Goal: Information Seeking & Learning: Compare options

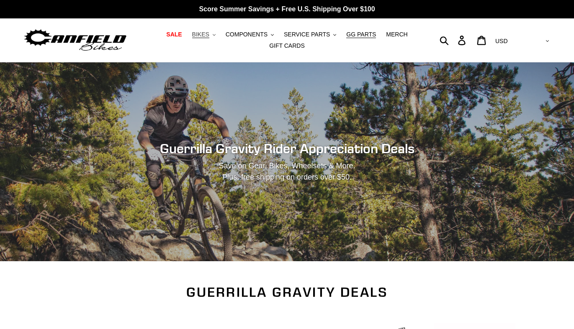
click at [207, 36] on span "BIKES" at bounding box center [200, 34] width 17 height 7
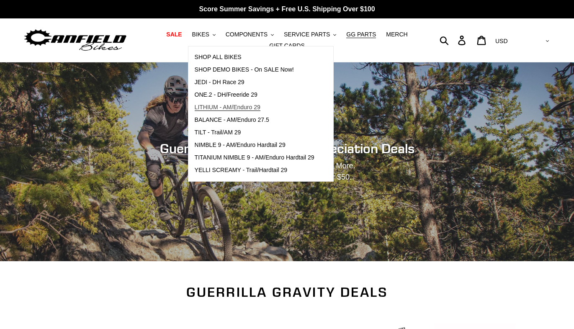
click at [220, 108] on span "LITHIUM - AM/Enduro 29" at bounding box center [228, 107] width 66 height 7
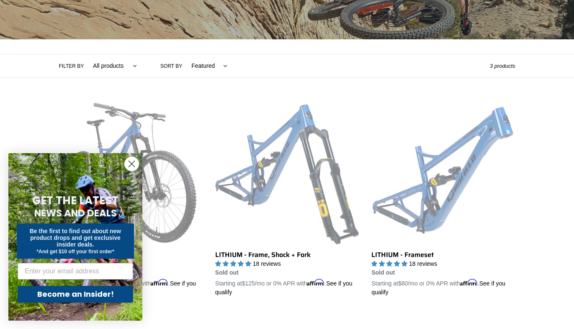
scroll to position [149, 0]
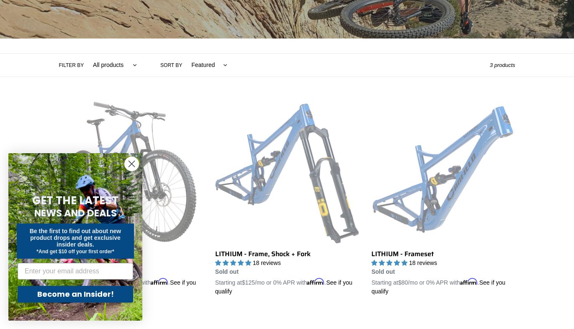
click at [129, 165] on circle "Close dialog" at bounding box center [132, 164] width 14 height 14
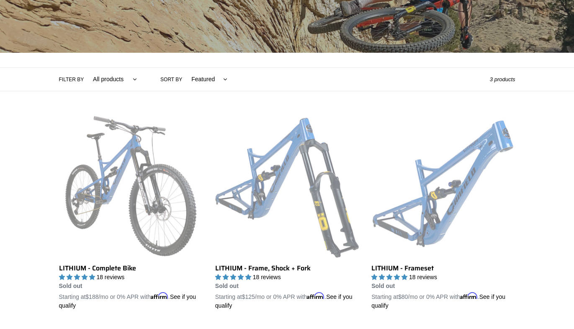
scroll to position [0, 0]
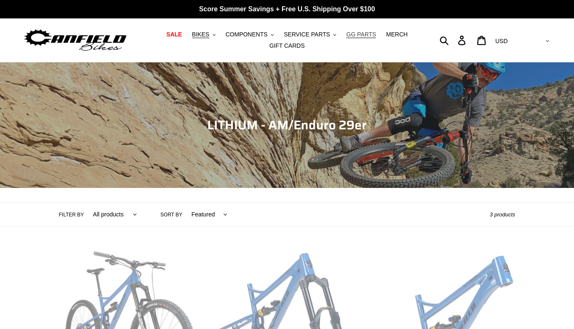
click at [354, 36] on span "GG PARTS" at bounding box center [361, 34] width 30 height 7
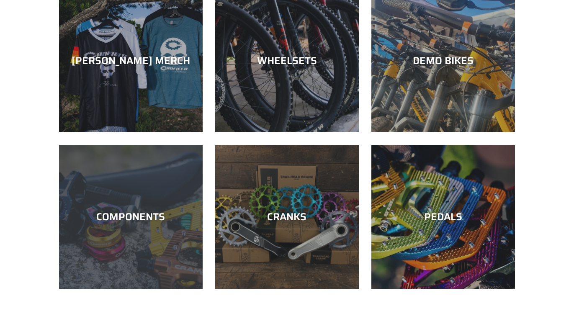
scroll to position [1194, 0]
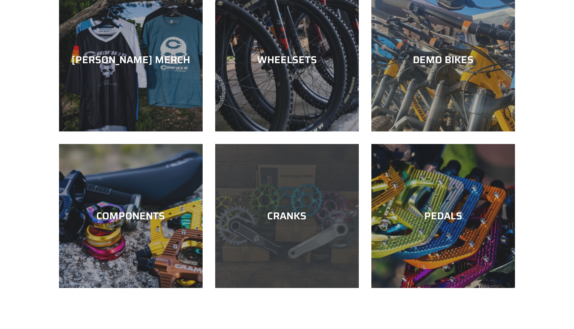
click at [254, 221] on div "CRANKS" at bounding box center [287, 216] width 144 height 12
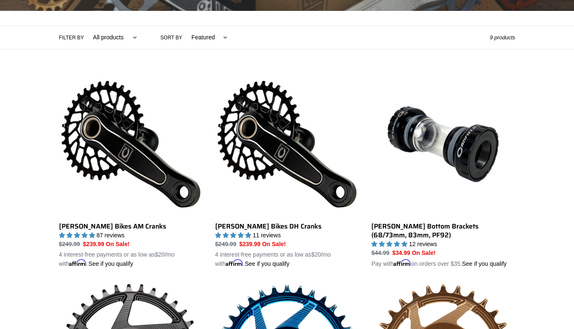
scroll to position [176, 0]
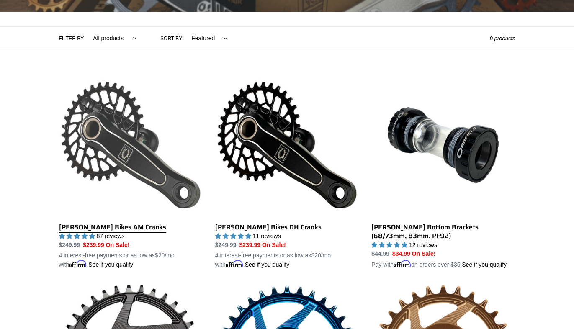
click at [113, 227] on link "[PERSON_NAME] Bikes AM Cranks" at bounding box center [131, 171] width 144 height 196
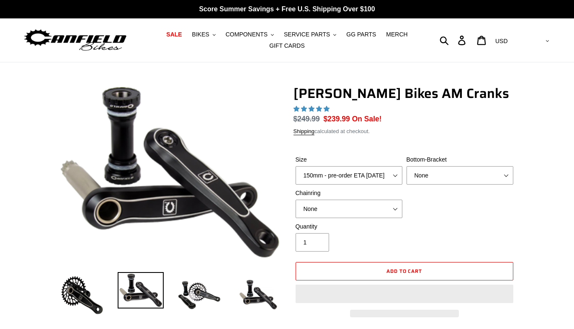
select select "highest-rating"
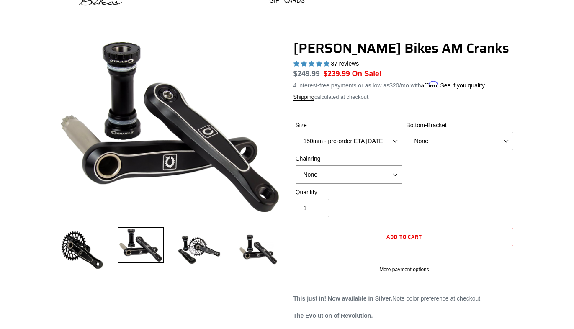
scroll to position [46, 0]
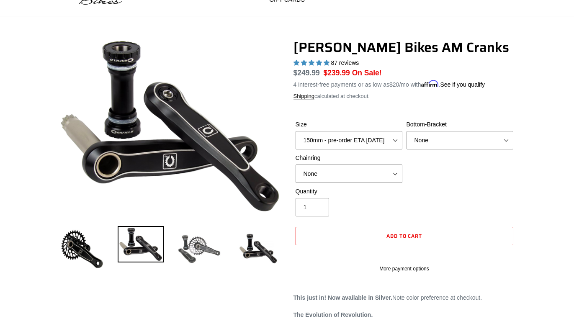
click at [195, 248] on img at bounding box center [199, 249] width 46 height 46
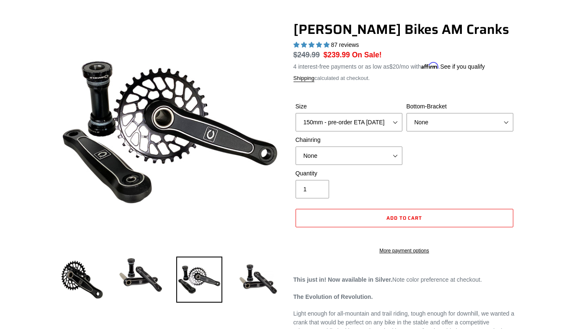
scroll to position [62, 0]
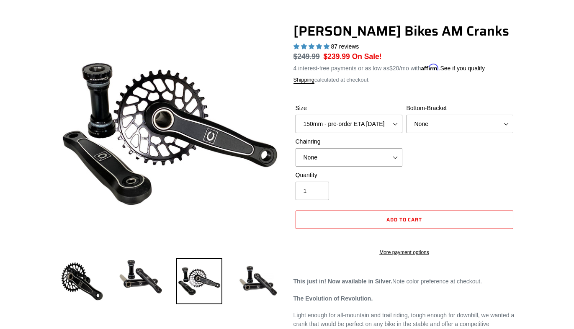
click at [391, 121] on select "150mm - pre-order ETA 9/30/25 155mm - pre-order ETA 9/30/25 160mm - pre-order E…" at bounding box center [349, 124] width 107 height 18
select select "160mm - pre-order ETA 9/30/25"
click at [469, 125] on select "None BSA Threaded 68/73mm Press Fit PF92" at bounding box center [460, 124] width 107 height 18
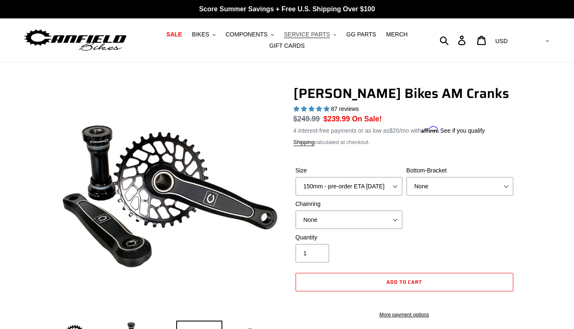
click at [299, 39] on button "SERVICE PARTS .cls-1{fill:#231f20}" at bounding box center [310, 34] width 61 height 11
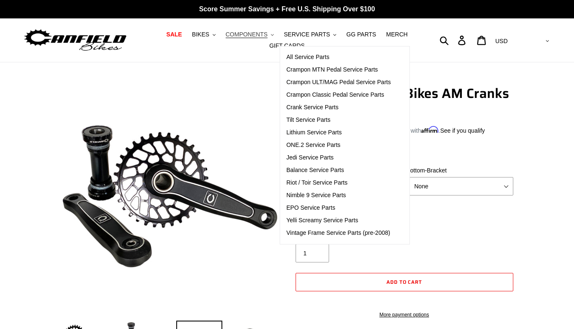
click at [246, 36] on span "COMPONENTS" at bounding box center [247, 34] width 42 height 7
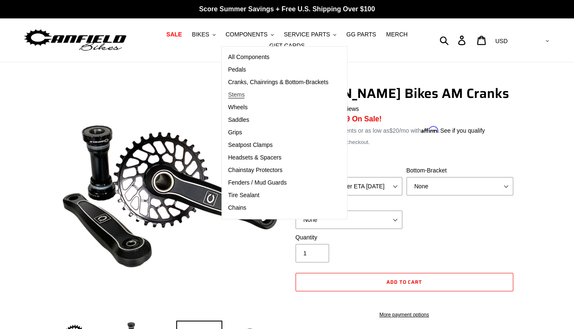
click at [239, 96] on span "Stems" at bounding box center [236, 94] width 17 height 7
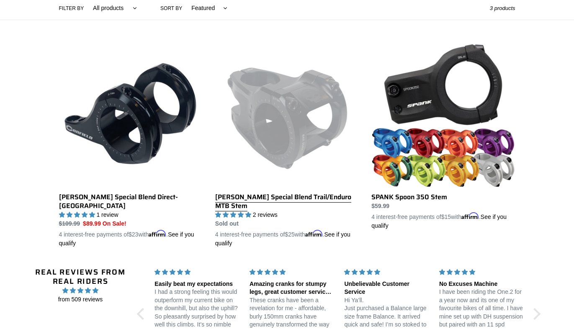
scroll to position [204, 0]
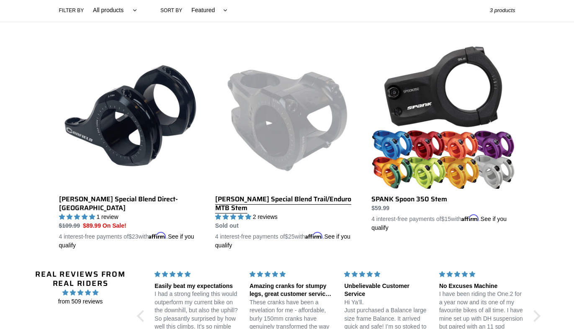
click at [296, 122] on link "Canfield Special Blend Trail/Enduro MTB Stem" at bounding box center [287, 147] width 144 height 205
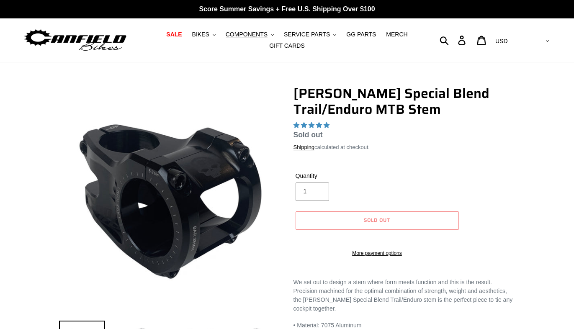
select select "highest-rating"
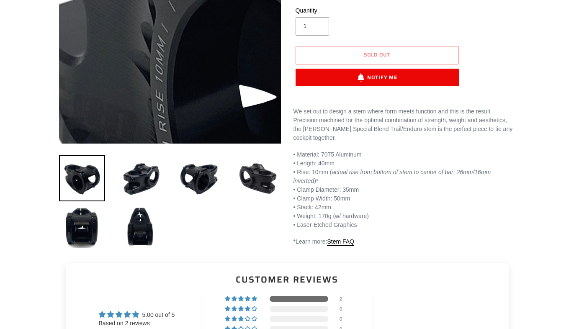
scroll to position [166, 0]
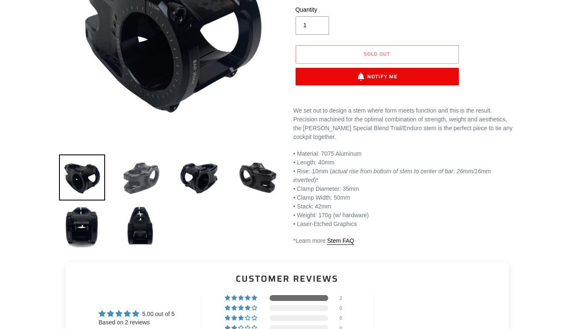
click at [145, 187] on img at bounding box center [141, 177] width 46 height 46
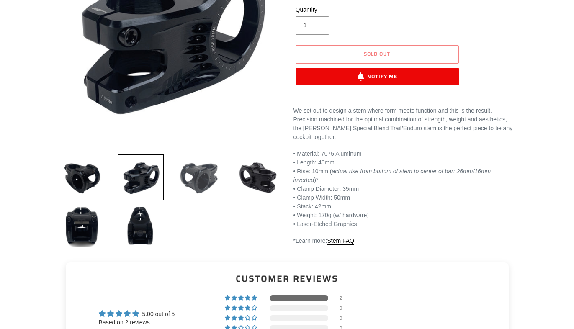
click at [204, 183] on img at bounding box center [199, 177] width 46 height 46
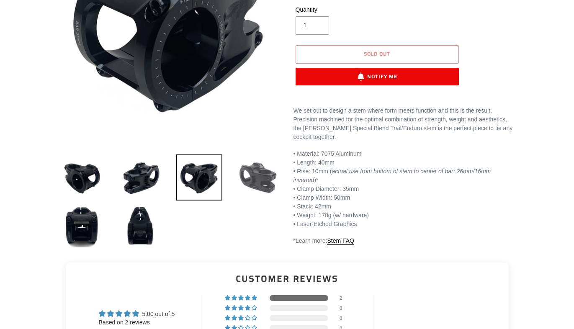
click at [263, 183] on img at bounding box center [258, 177] width 46 height 46
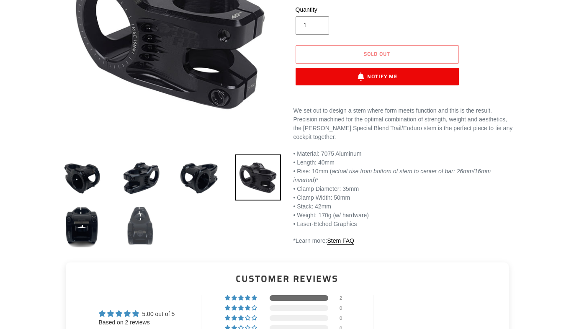
click at [144, 237] on img at bounding box center [141, 226] width 46 height 46
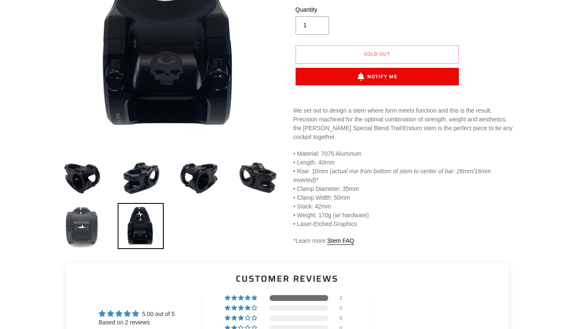
click at [85, 231] on img at bounding box center [82, 226] width 46 height 46
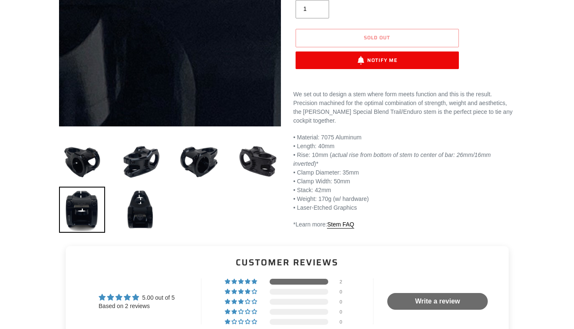
scroll to position [181, 0]
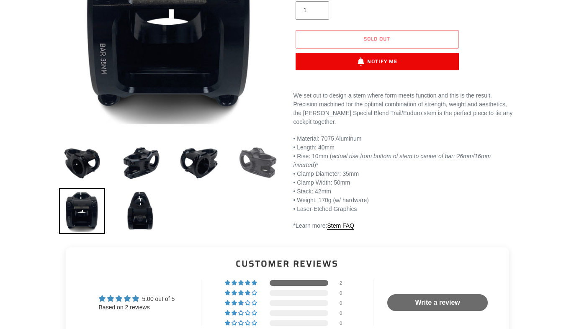
click at [254, 163] on img at bounding box center [258, 162] width 46 height 46
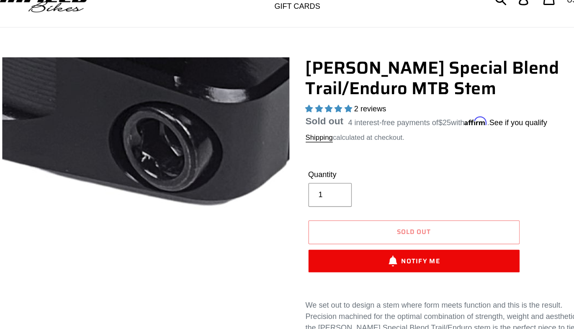
scroll to position [0, 0]
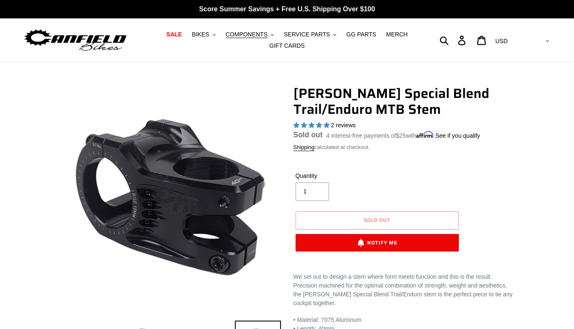
click at [433, 151] on div "Canfield Special Blend Trail/Enduro MTB Stem 2 reviews Regular price Sold out S…" at bounding box center [404, 172] width 222 height 175
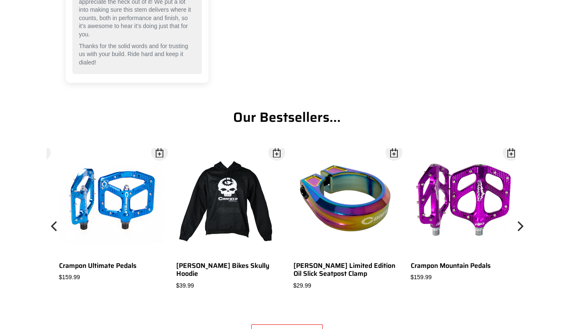
scroll to position [909, 0]
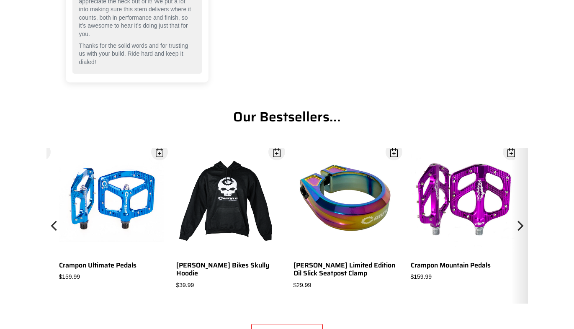
click at [518, 222] on icon "Next" at bounding box center [520, 226] width 10 height 94
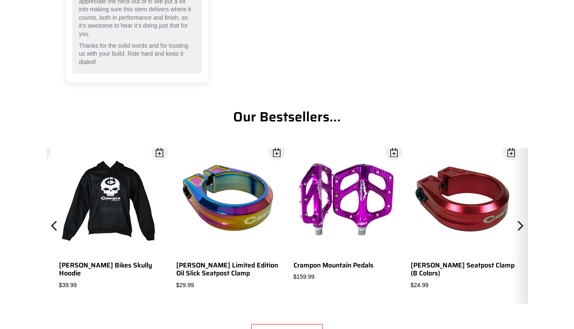
click at [518, 222] on icon "Next" at bounding box center [520, 226] width 10 height 94
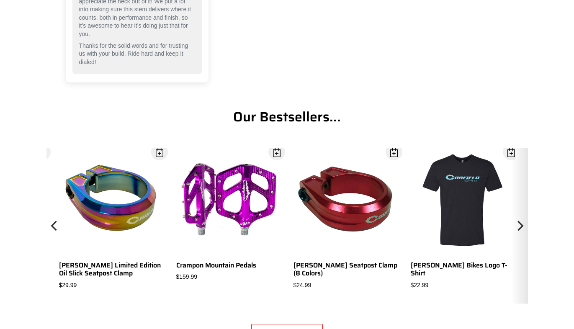
click at [518, 222] on icon "Next" at bounding box center [520, 226] width 10 height 94
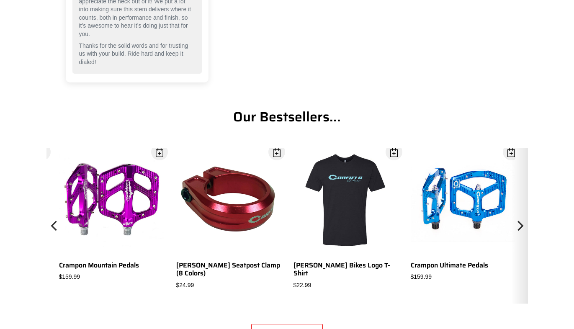
click at [518, 222] on icon "Next" at bounding box center [520, 226] width 10 height 94
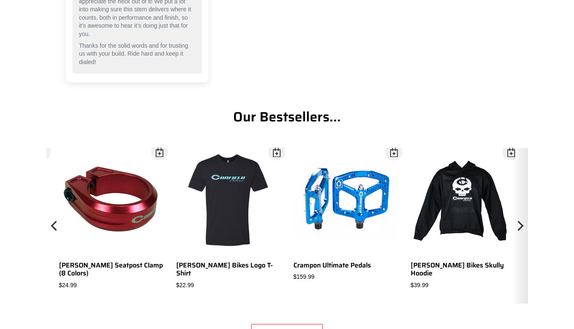
click at [518, 222] on icon "Next" at bounding box center [520, 226] width 10 height 94
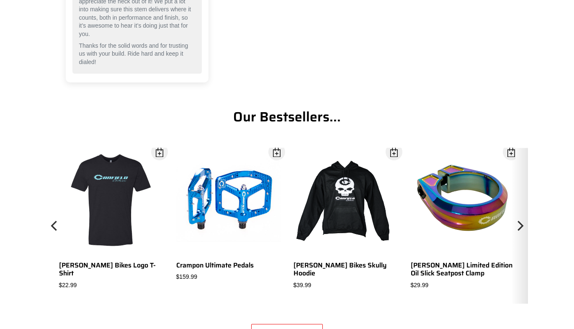
click at [518, 222] on icon "Next" at bounding box center [520, 226] width 10 height 94
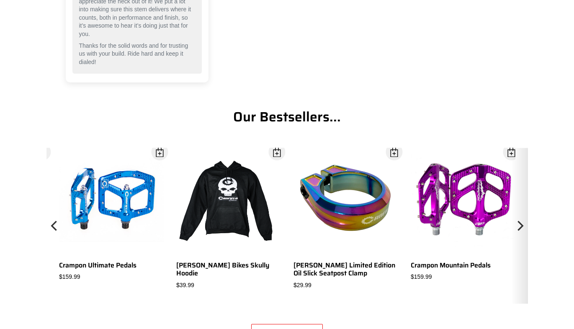
click at [518, 222] on icon "Next" at bounding box center [520, 226] width 10 height 94
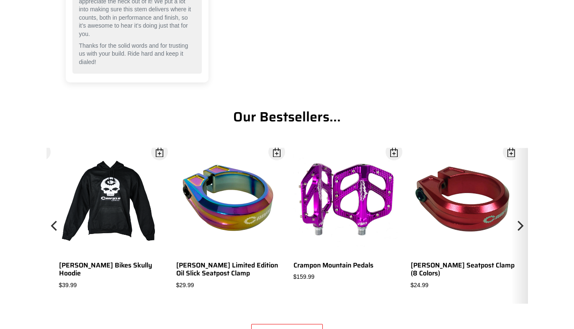
click at [518, 222] on icon "Next" at bounding box center [520, 226] width 10 height 94
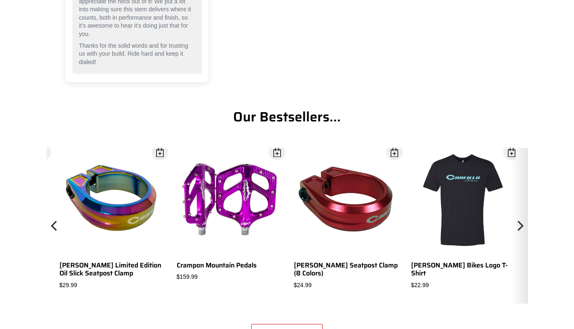
click at [518, 222] on icon "Next" at bounding box center [520, 226] width 10 height 94
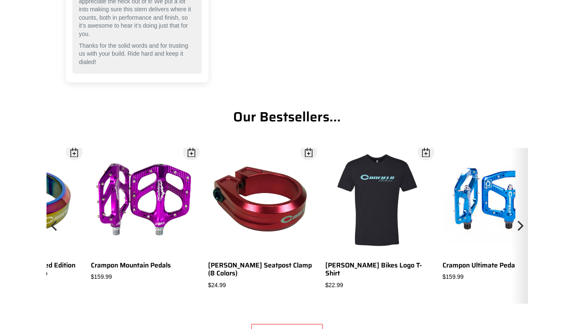
click at [518, 222] on icon "Next" at bounding box center [520, 226] width 10 height 94
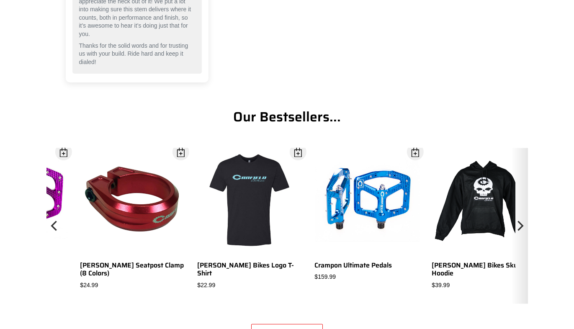
click at [518, 222] on icon "Next" at bounding box center [520, 226] width 10 height 94
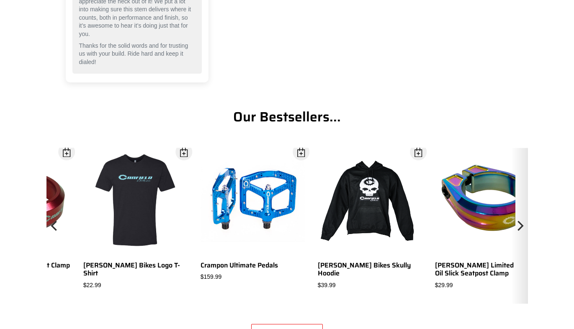
click at [518, 222] on icon "Next" at bounding box center [520, 226] width 10 height 94
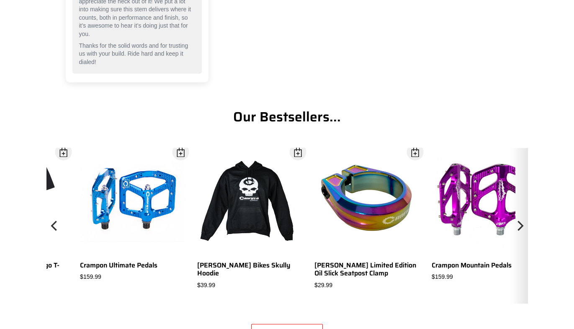
click at [518, 222] on icon "Next" at bounding box center [520, 226] width 10 height 94
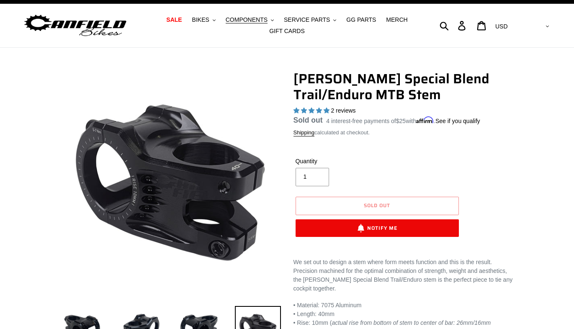
scroll to position [0, 0]
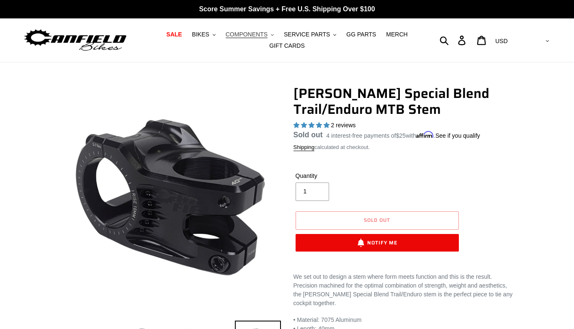
click at [245, 33] on span "COMPONENTS" at bounding box center [247, 34] width 42 height 7
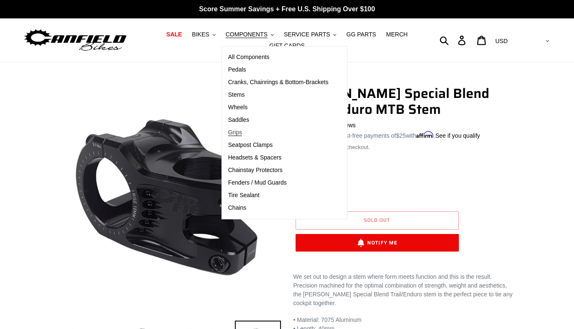
click at [237, 133] on span "Grips" at bounding box center [235, 132] width 14 height 7
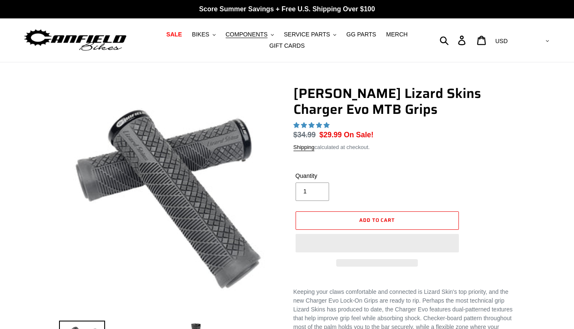
select select "highest-rating"
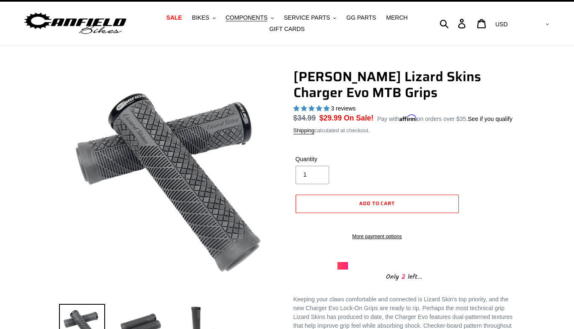
scroll to position [5, 0]
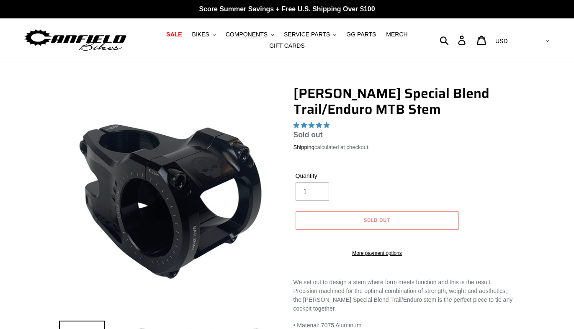
select select "highest-rating"
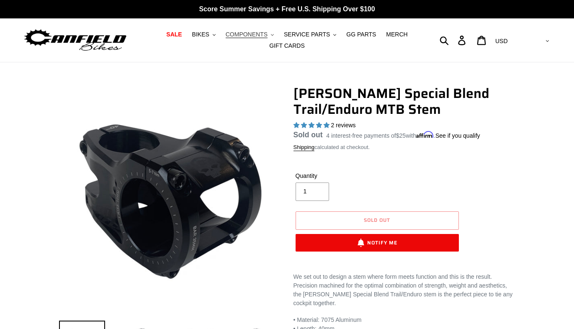
click at [259, 31] on span "COMPONENTS" at bounding box center [247, 34] width 42 height 7
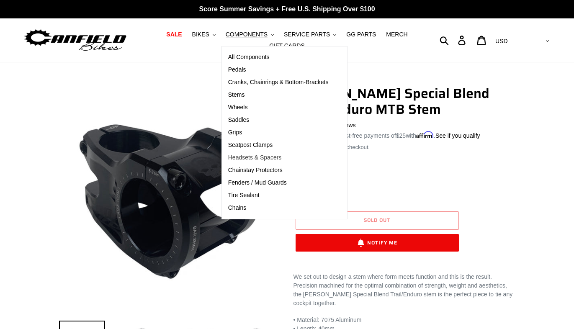
click at [257, 162] on link "Headsets & Spacers" at bounding box center [278, 158] width 113 height 13
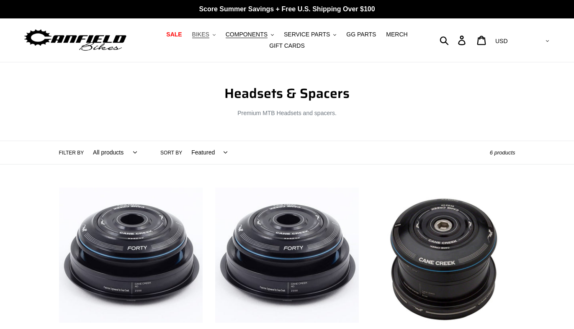
click at [206, 32] on span "BIKES" at bounding box center [200, 34] width 17 height 7
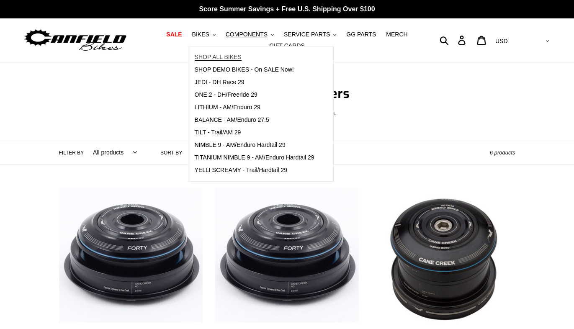
click at [228, 63] on link "SHOP ALL BIKES" at bounding box center [254, 57] width 132 height 13
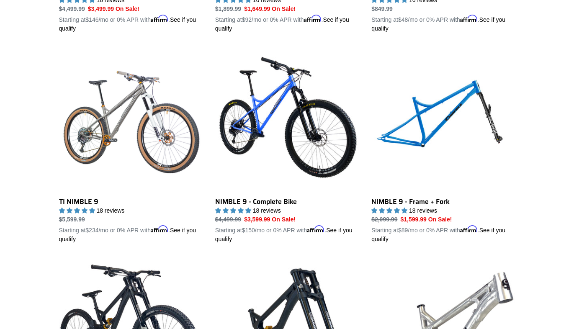
scroll to position [837, 0]
